Goal: Information Seeking & Learning: Learn about a topic

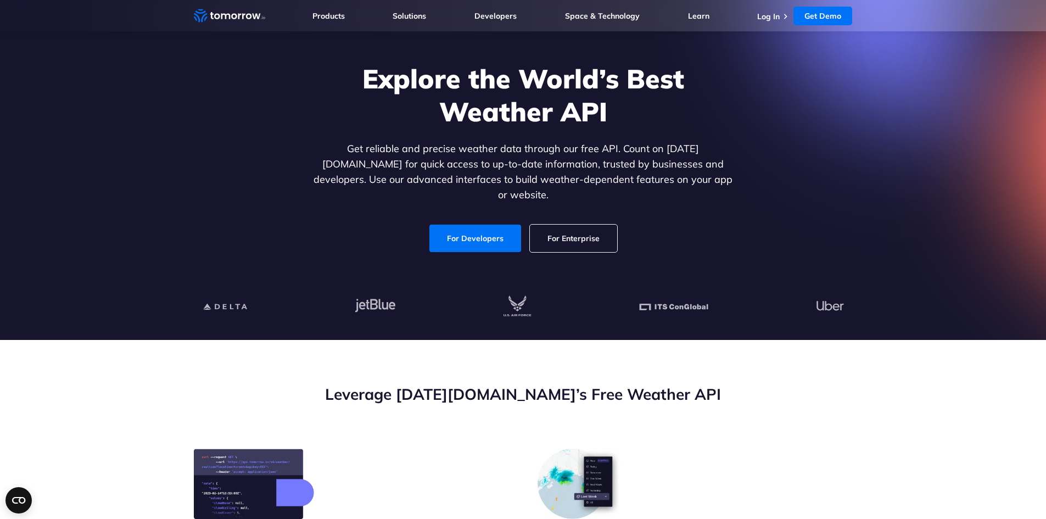
scroll to position [55, 0]
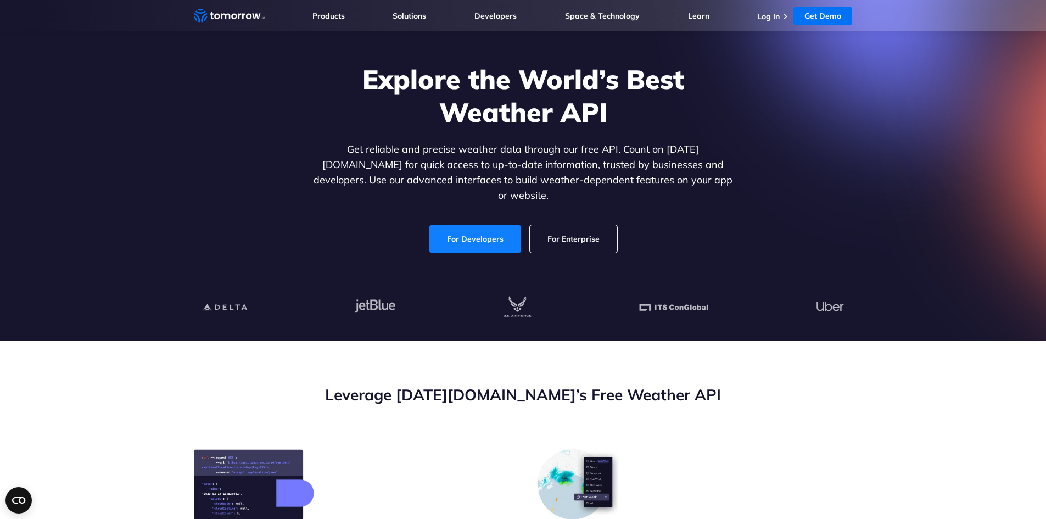
click at [471, 228] on link "For Developers" at bounding box center [475, 238] width 92 height 27
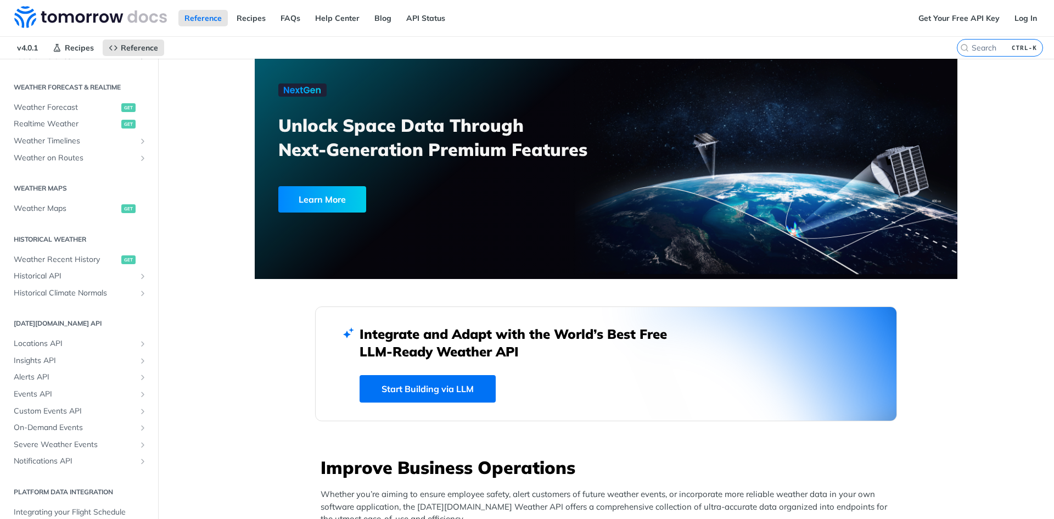
scroll to position [227, 0]
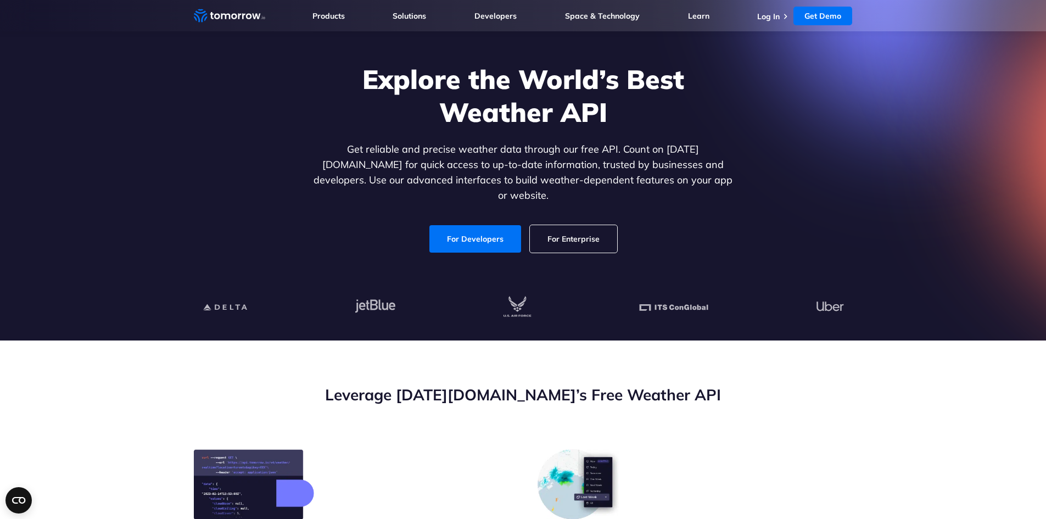
click at [582, 228] on link "For Enterprise" at bounding box center [573, 238] width 87 height 27
click at [476, 231] on link "For Developers" at bounding box center [475, 238] width 92 height 27
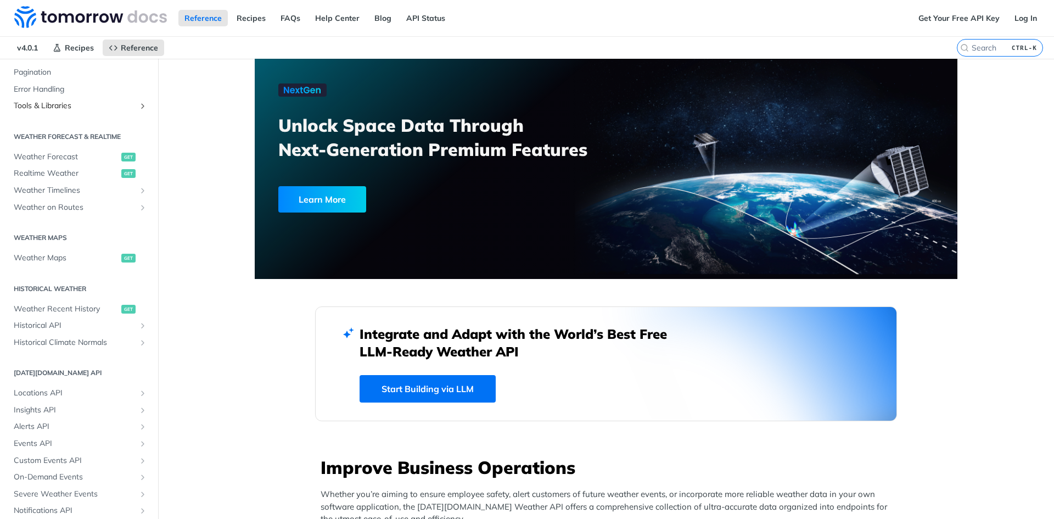
scroll to position [172, 0]
